Goal: Task Accomplishment & Management: Manage account settings

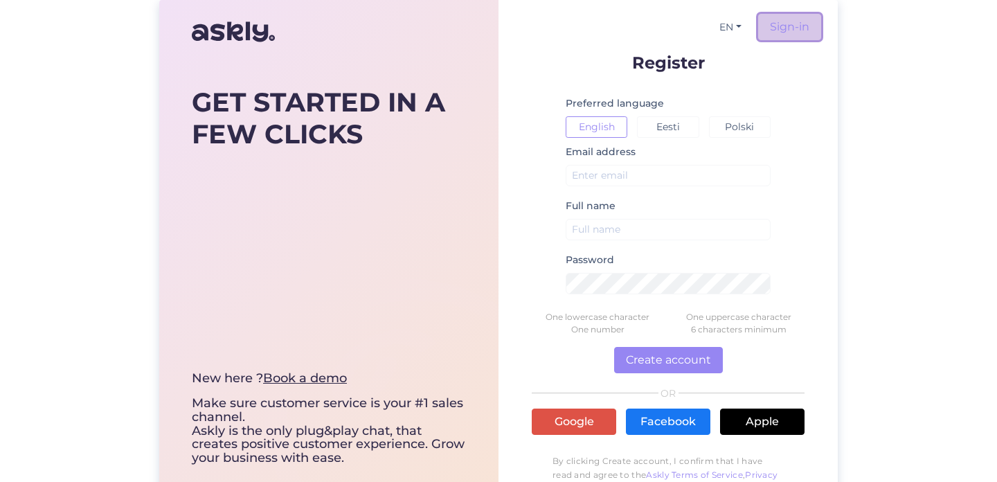
click at [785, 22] on link "Sign-in" at bounding box center [789, 27] width 63 height 26
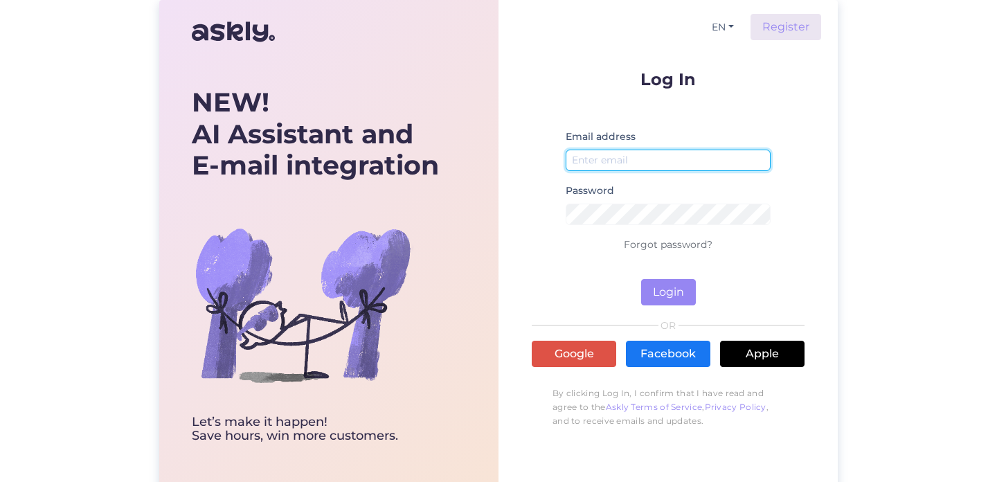
type input "[PERSON_NAME][EMAIL_ADDRESS][DOMAIN_NAME]"
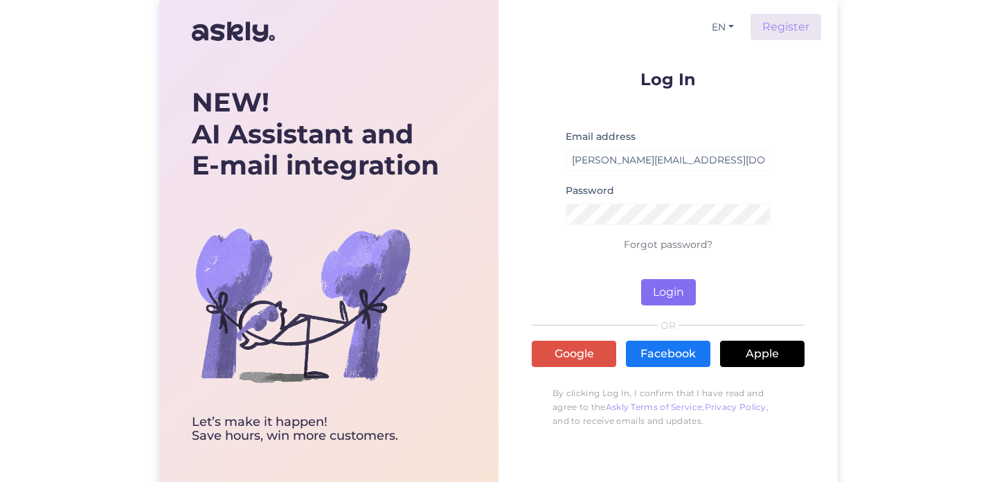
click at [666, 290] on button "Login" at bounding box center [668, 292] width 55 height 26
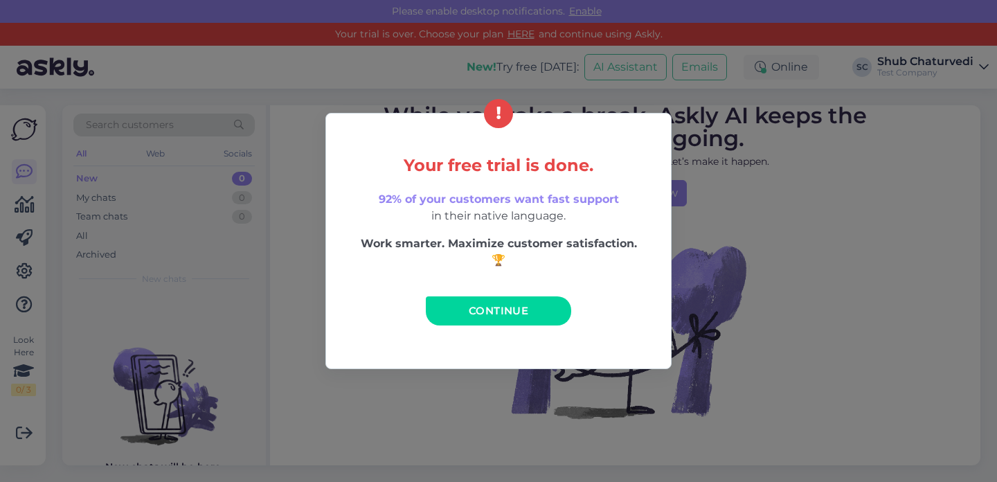
click at [503, 305] on span "Continue" at bounding box center [499, 310] width 60 height 13
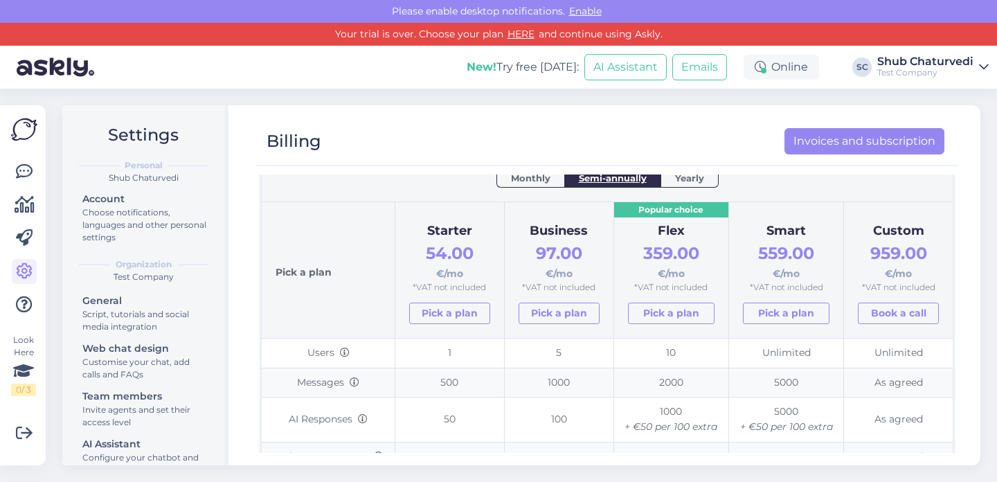
scroll to position [84, 0]
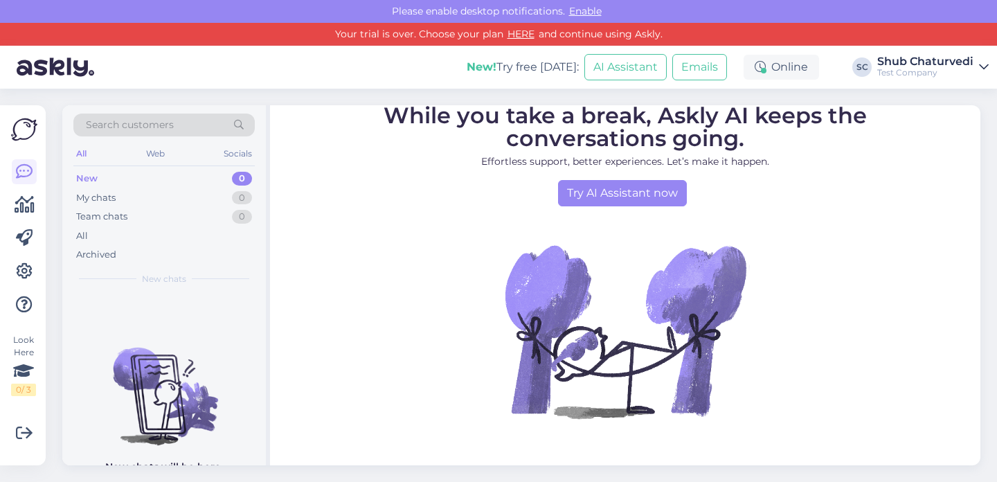
click at [517, 35] on link "HERE" at bounding box center [521, 34] width 35 height 12
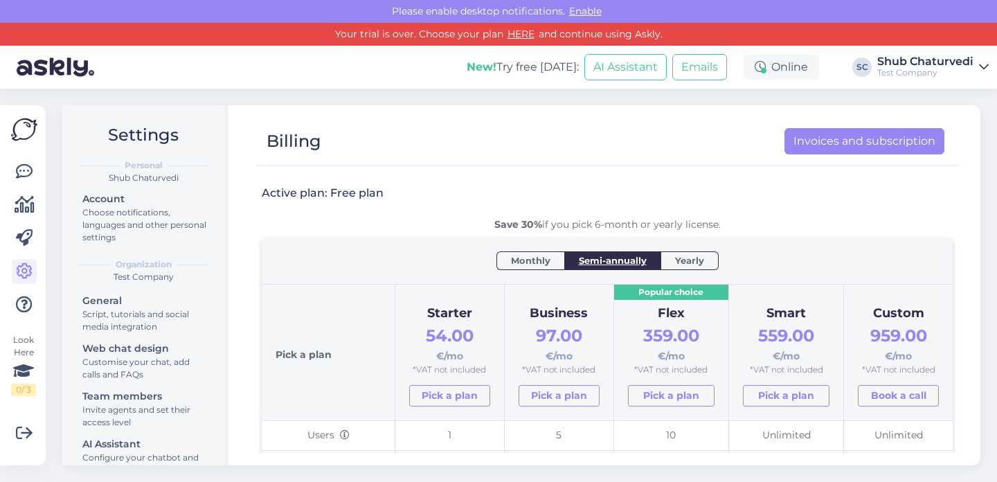
scroll to position [77, 0]
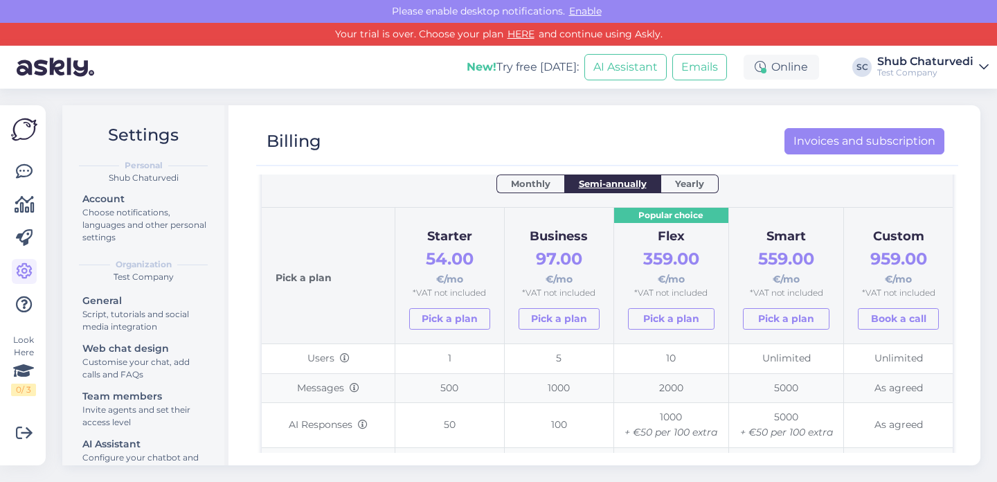
click at [363, 67] on div "New! Try free today: AI Assistant Emails Online SC Shub Chaturvedi Test Company" at bounding box center [498, 67] width 997 height 43
